Goal: Information Seeking & Learning: Learn about a topic

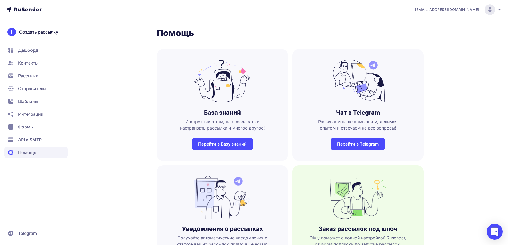
click at [27, 63] on span "Контакты" at bounding box center [28, 63] width 20 height 6
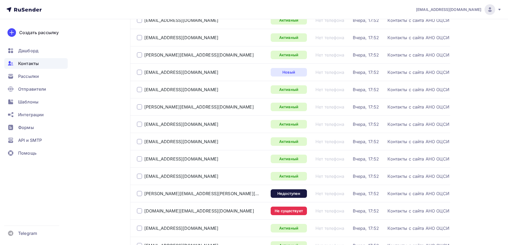
scroll to position [133, 0]
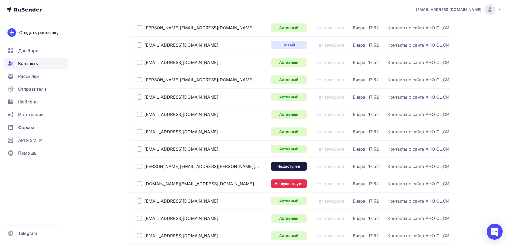
click at [293, 172] on td "Недоступен" at bounding box center [290, 165] width 45 height 17
click at [290, 169] on div "Недоступен" at bounding box center [288, 166] width 36 height 9
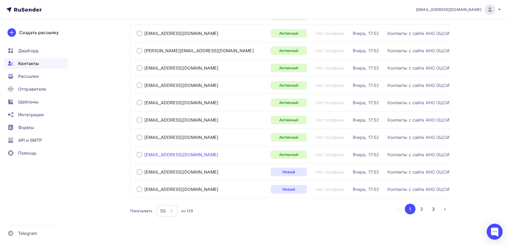
scroll to position [776, 0]
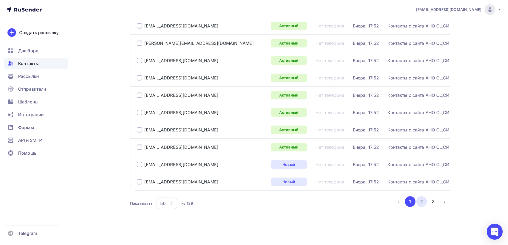
click at [422, 200] on button "2" at bounding box center [421, 201] width 11 height 11
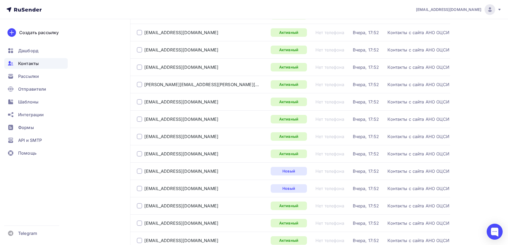
scroll to position [467, 0]
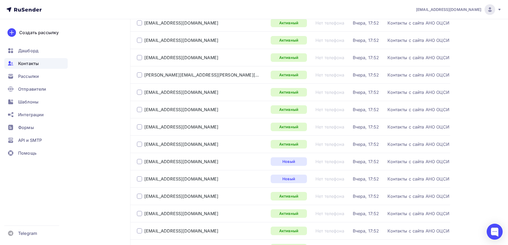
click at [140, 127] on div at bounding box center [139, 126] width 5 height 5
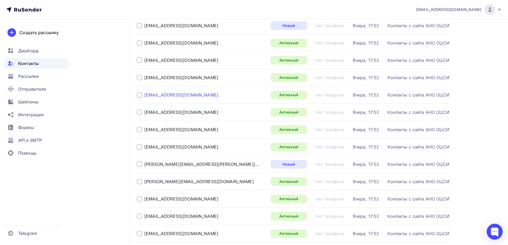
scroll to position [734, 0]
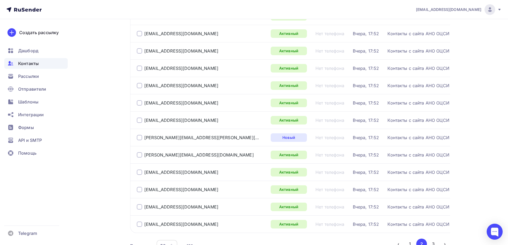
click at [140, 87] on div at bounding box center [139, 85] width 5 height 5
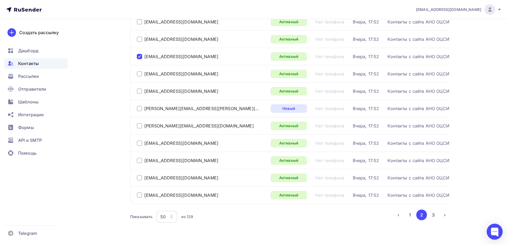
scroll to position [776, 0]
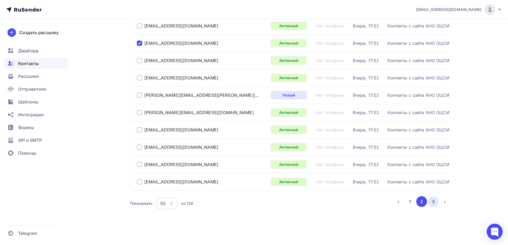
click at [431, 204] on button "3" at bounding box center [433, 201] width 11 height 11
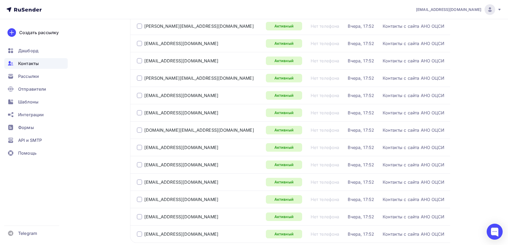
scroll to position [361, 0]
click at [138, 75] on div at bounding box center [139, 77] width 5 height 5
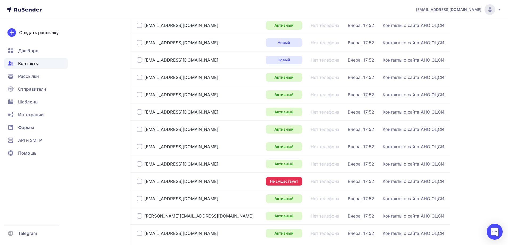
scroll to position [226, 0]
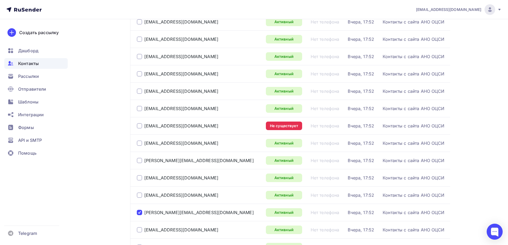
click at [137, 128] on div at bounding box center [139, 125] width 5 height 5
click at [138, 127] on div at bounding box center [139, 125] width 5 height 5
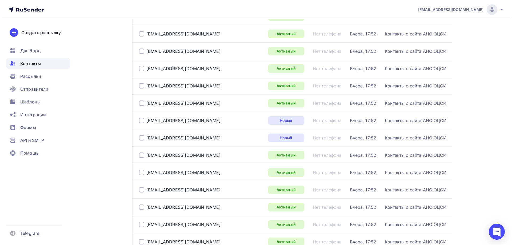
scroll to position [0, 0]
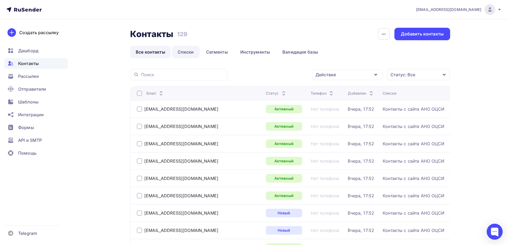
click at [185, 54] on link "Списки" at bounding box center [185, 52] width 27 height 12
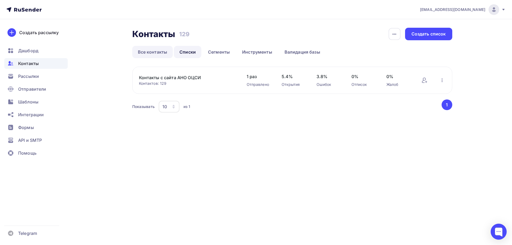
click at [153, 55] on link "Все контакты" at bounding box center [152, 52] width 41 height 12
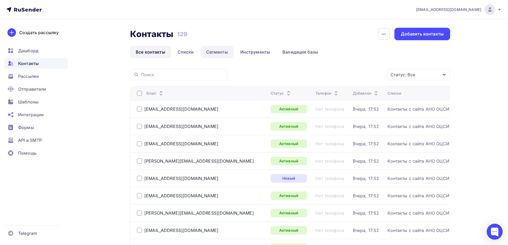
click at [223, 52] on link "Сегменты" at bounding box center [216, 52] width 33 height 12
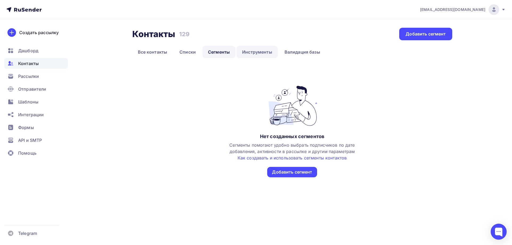
click at [250, 54] on link "Инструменты" at bounding box center [256, 52] width 41 height 12
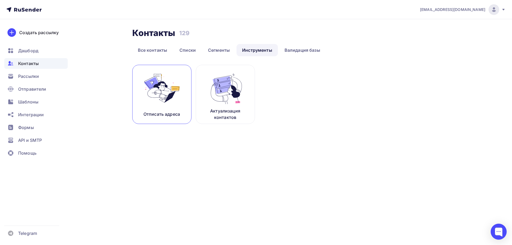
click at [161, 80] on img at bounding box center [162, 88] width 36 height 34
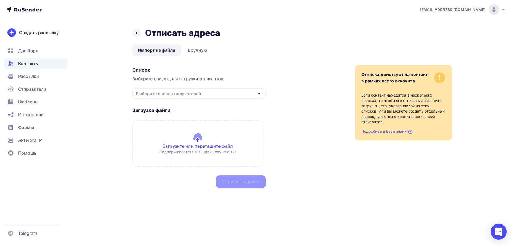
click at [179, 97] on div "Выберите список получателей" at bounding box center [198, 93] width 133 height 10
click at [174, 111] on div "Контакты с сайта АНО ОЦСИ" at bounding box center [170, 109] width 62 height 6
click at [137, 33] on icon at bounding box center [136, 33] width 4 height 4
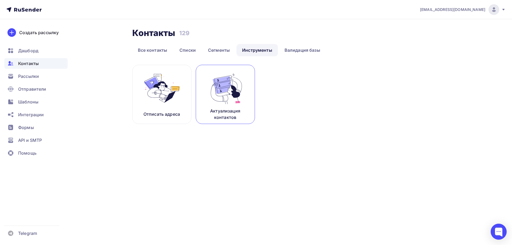
click at [228, 100] on img at bounding box center [225, 88] width 36 height 34
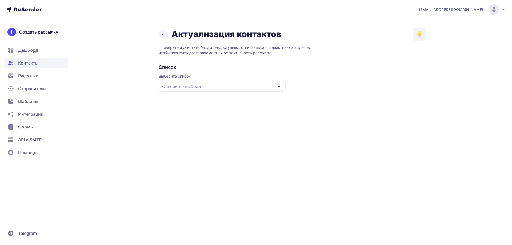
click at [201, 85] on div "Список не выбран" at bounding box center [222, 86] width 127 height 11
click at [187, 116] on div "Контакты с сайта АНО ОЦСИ" at bounding box center [222, 119] width 120 height 13
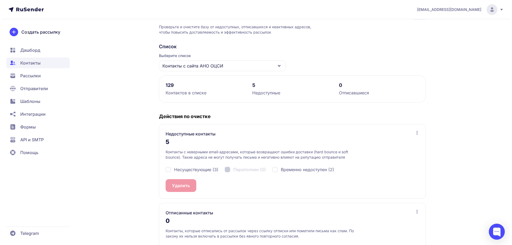
scroll to position [47, 0]
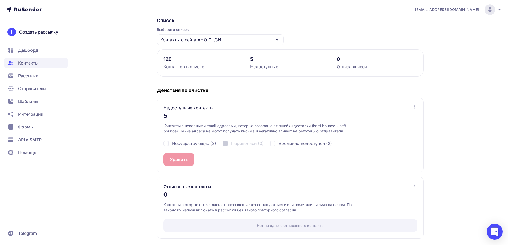
click at [167, 144] on div "Несуществующие (3)" at bounding box center [189, 143] width 53 height 6
checkbox input "true"
click at [180, 163] on button "Удалить 3" at bounding box center [179, 159] width 33 height 13
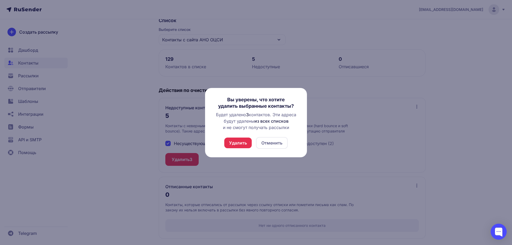
click at [242, 143] on button "Удалить" at bounding box center [237, 142] width 27 height 11
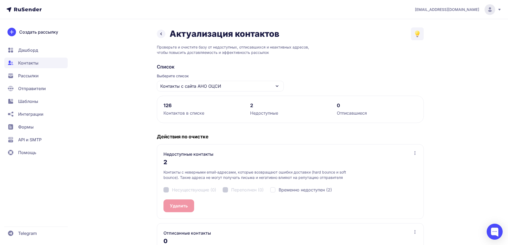
scroll to position [0, 0]
click at [254, 85] on div "Контакты с сайта АНО ОЦСИ" at bounding box center [220, 86] width 127 height 11
click at [158, 34] on icon at bounding box center [161, 34] width 6 height 6
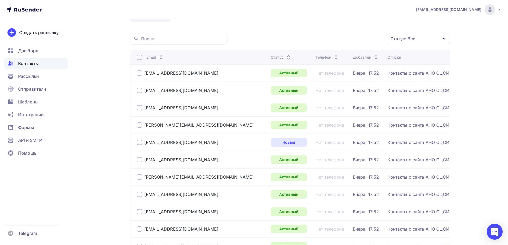
scroll to position [107, 0]
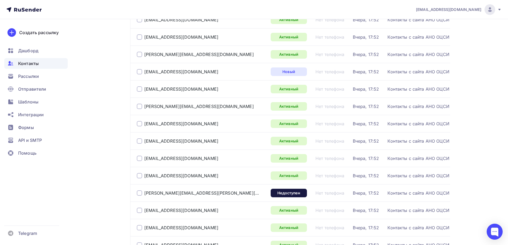
click at [138, 194] on div at bounding box center [139, 192] width 5 height 5
click at [240, 193] on div "camille.leroux@mailrez.com" at bounding box center [202, 193] width 130 height 9
click at [155, 193] on div "camille.leroux@mailrez.com" at bounding box center [201, 192] width 115 height 5
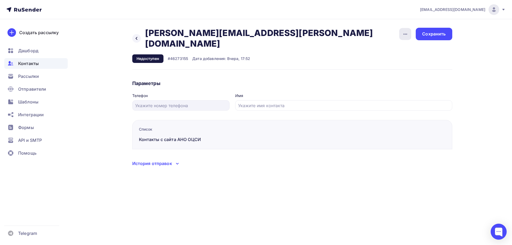
click at [405, 34] on icon "button" at bounding box center [405, 34] width 4 height 1
click at [388, 50] on div "Удалить" at bounding box center [384, 50] width 51 height 6
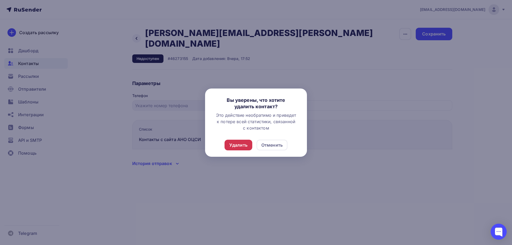
click at [244, 145] on div "Удалить" at bounding box center [238, 145] width 18 height 6
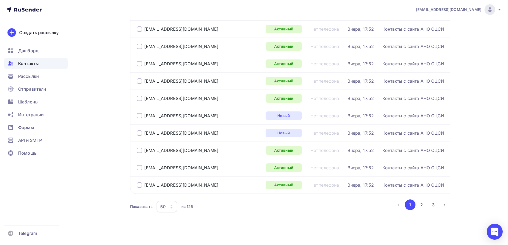
scroll to position [776, 0]
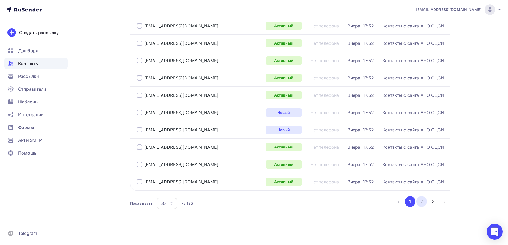
click at [422, 203] on button "2" at bounding box center [421, 201] width 11 height 11
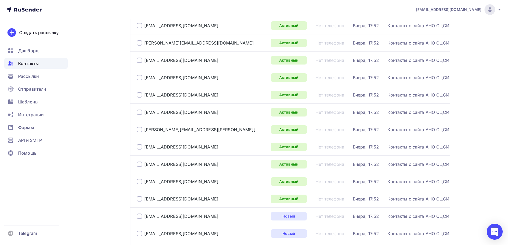
scroll to position [414, 0]
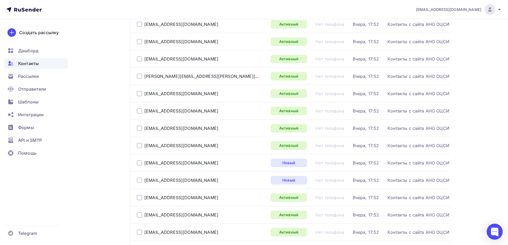
click at [141, 129] on div at bounding box center [139, 128] width 5 height 5
click at [175, 128] on div "ok1807@yandex.ru" at bounding box center [181, 128] width 74 height 5
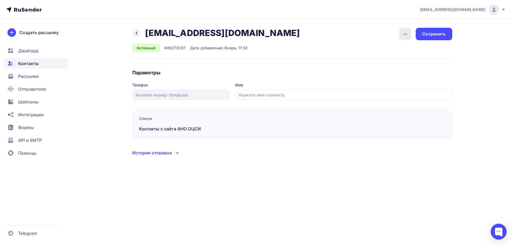
click at [404, 31] on icon "button" at bounding box center [405, 34] width 6 height 6
click at [381, 49] on div "Удалить" at bounding box center [384, 50] width 51 height 6
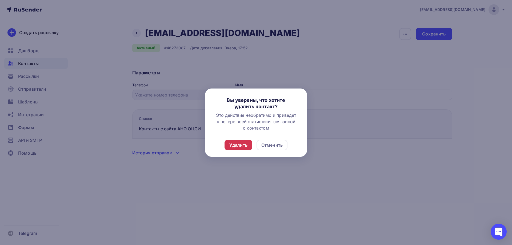
click at [243, 146] on div "Удалить" at bounding box center [238, 145] width 18 height 6
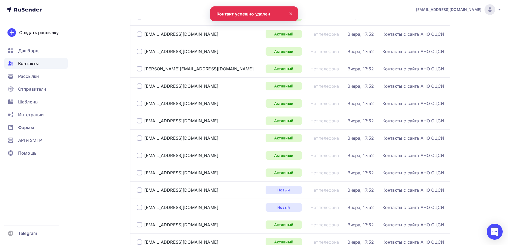
scroll to position [776, 0]
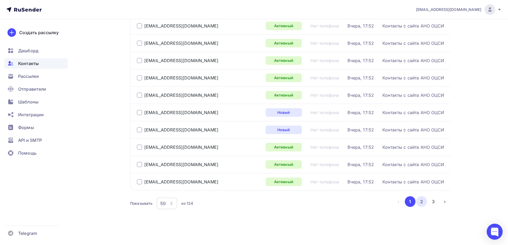
click at [421, 203] on button "2" at bounding box center [421, 201] width 11 height 11
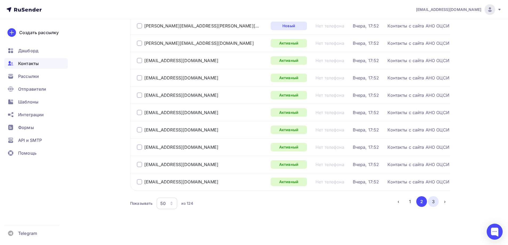
click at [434, 200] on button "3" at bounding box center [433, 201] width 11 height 11
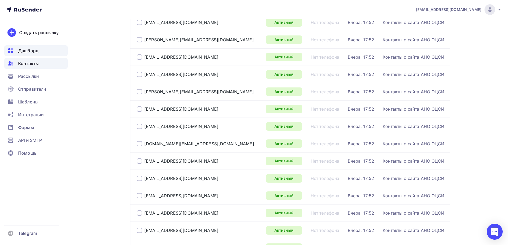
scroll to position [192, 0]
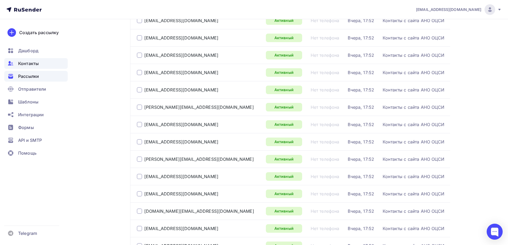
click at [28, 76] on span "Рассылки" at bounding box center [28, 76] width 21 height 6
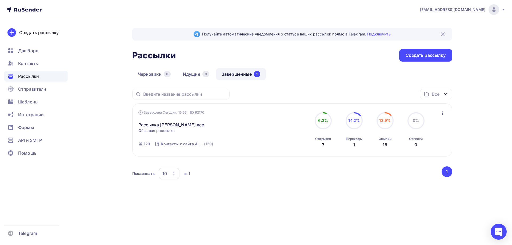
click at [503, 10] on icon at bounding box center [503, 9] width 4 height 4
click at [493, 9] on img at bounding box center [493, 9] width 6 height 6
click at [495, 6] on div at bounding box center [493, 9] width 11 height 11
click at [491, 9] on img at bounding box center [493, 9] width 6 height 6
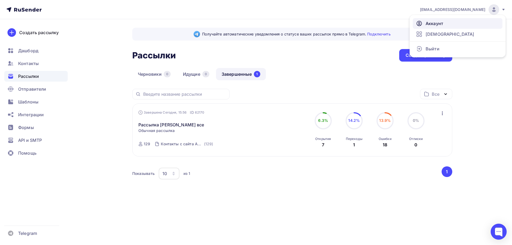
click at [430, 24] on span "Аккаунт" at bounding box center [434, 23] width 18 height 6
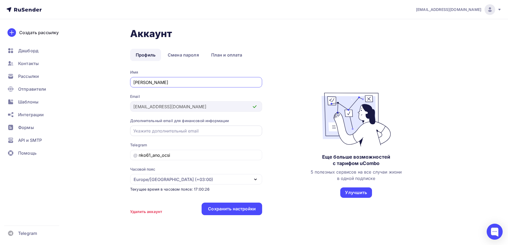
click at [163, 130] on input "email" at bounding box center [196, 131] width 126 height 6
type input "ф"
type input "anoocsi@yandex.ru"
drag, startPoint x: 266, startPoint y: 152, endPoint x: 280, endPoint y: 159, distance: 15.3
click at [277, 158] on div "Имя АНО ОЦСИ Email anoocsi@anoocsi.ru Дополнительный email для финансовой инфор…" at bounding box center [290, 145] width 320 height 151
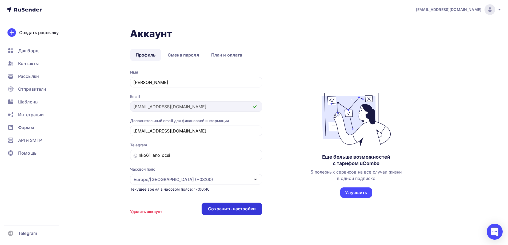
click at [234, 205] on div "Сохранить настройки" at bounding box center [231, 209] width 60 height 13
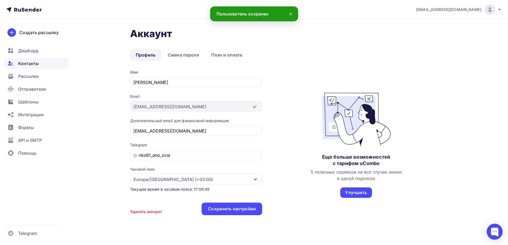
click at [14, 59] on div "Контакты" at bounding box center [35, 63] width 63 height 11
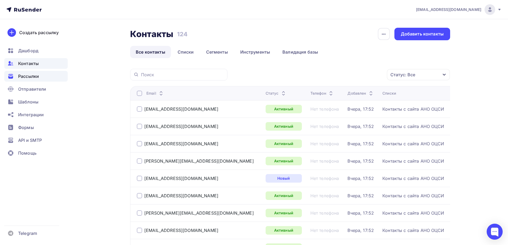
click at [28, 77] on span "Рассылки" at bounding box center [28, 76] width 21 height 6
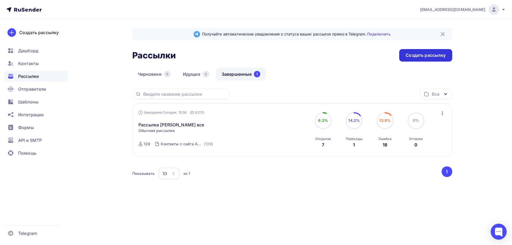
click at [416, 55] on div "Создать рассылку" at bounding box center [425, 55] width 40 height 6
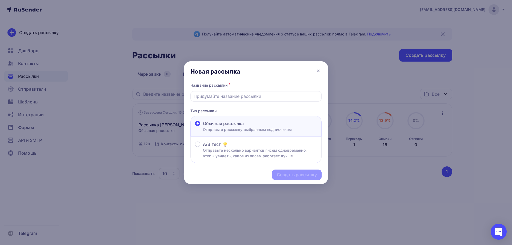
click at [114, 108] on div at bounding box center [256, 122] width 512 height 245
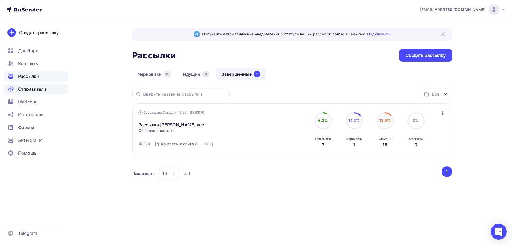
click at [32, 88] on span "Отправители" at bounding box center [32, 89] width 28 height 6
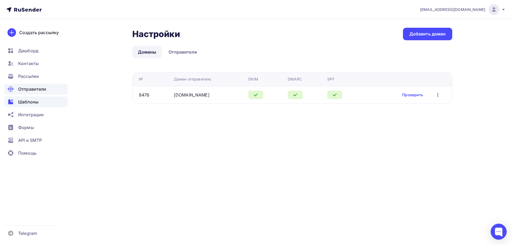
click at [35, 100] on span "Шаблоны" at bounding box center [28, 102] width 20 height 6
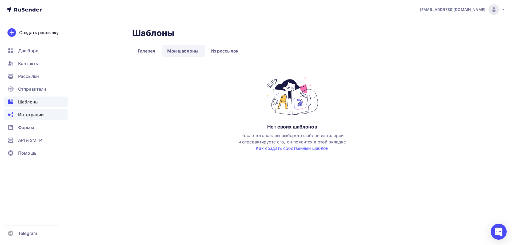
click at [35, 116] on span "Интеграции" at bounding box center [31, 114] width 26 height 6
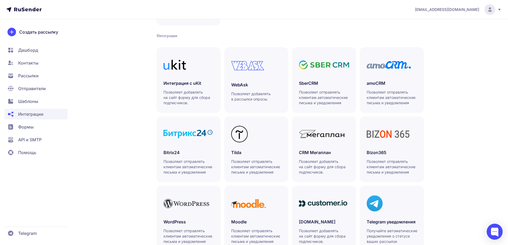
scroll to position [122, 0]
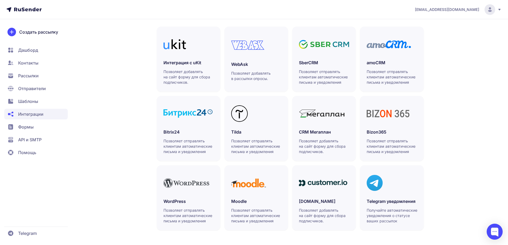
click at [43, 127] on span "Формы" at bounding box center [35, 127] width 63 height 11
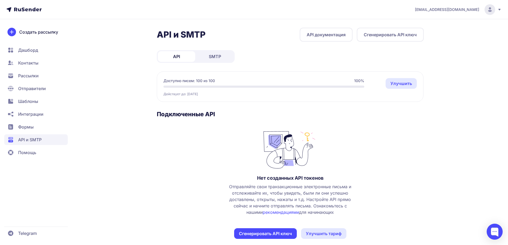
scroll to position [7, 0]
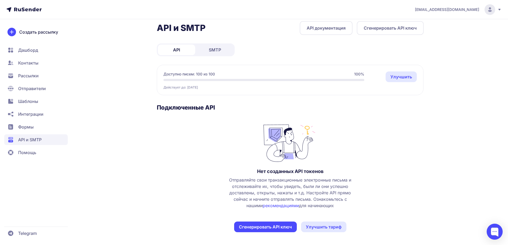
click at [31, 155] on span "Помощь" at bounding box center [27, 152] width 18 height 6
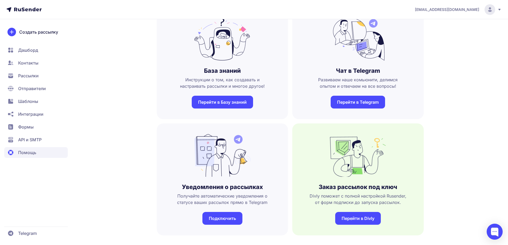
scroll to position [53, 0]
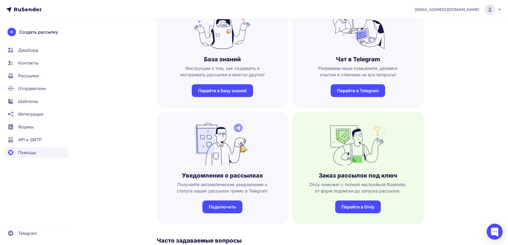
click at [233, 85] on link "Перейти в Базу знаний" at bounding box center [222, 90] width 61 height 13
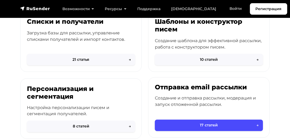
scroll to position [183, 0]
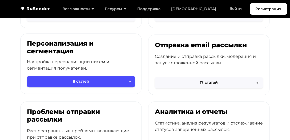
click at [136, 80] on div "Персонализация и сегментация Настройка персонализации писем и сегментация получ…" at bounding box center [81, 59] width 121 height 50
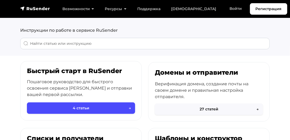
scroll to position [0, 0]
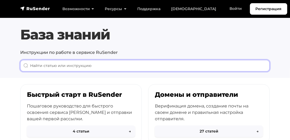
click at [71, 66] on input "When autocomplete results are available use up and down arrows to review and en…" at bounding box center [144, 65] width 249 height 11
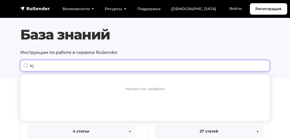
type input "k"
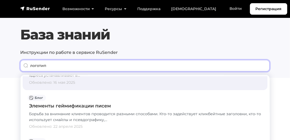
scroll to position [15, 0]
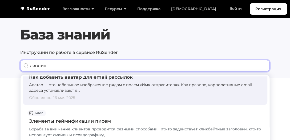
type input "логотип"
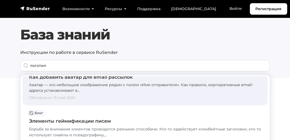
click at [105, 87] on div "Аватар — это небольшое изображение рядом с полем «Имя отправителя». Как правило…" at bounding box center [145, 87] width 232 height 11
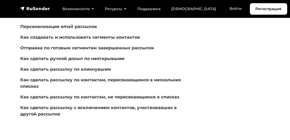
scroll to position [30, 0]
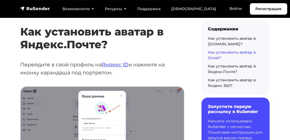
scroll to position [1492, 0]
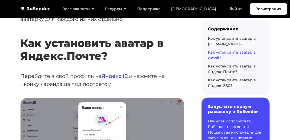
click at [110, 79] on link "Яндекс ID" at bounding box center [115, 76] width 27 height 6
